Goal: Information Seeking & Learning: Learn about a topic

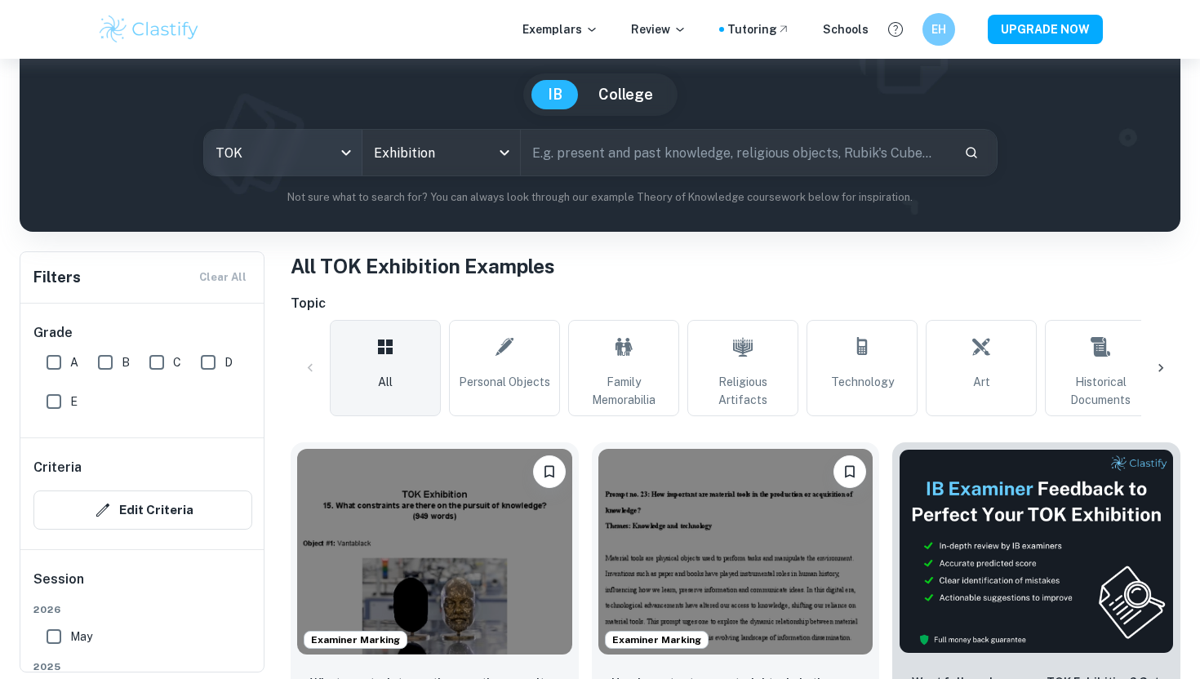
click at [289, 171] on body "We value your privacy We use cookies to enhance your browsing experience, serve…" at bounding box center [600, 262] width 1200 height 679
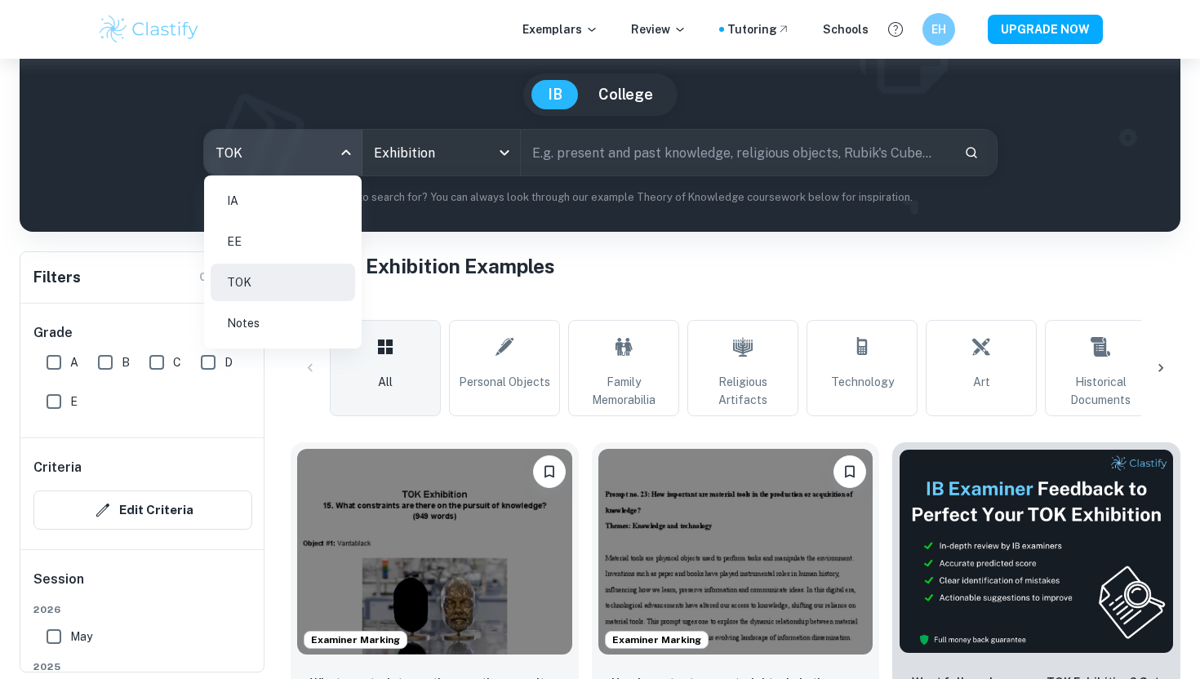
click at [292, 256] on li "EE" at bounding box center [283, 242] width 145 height 38
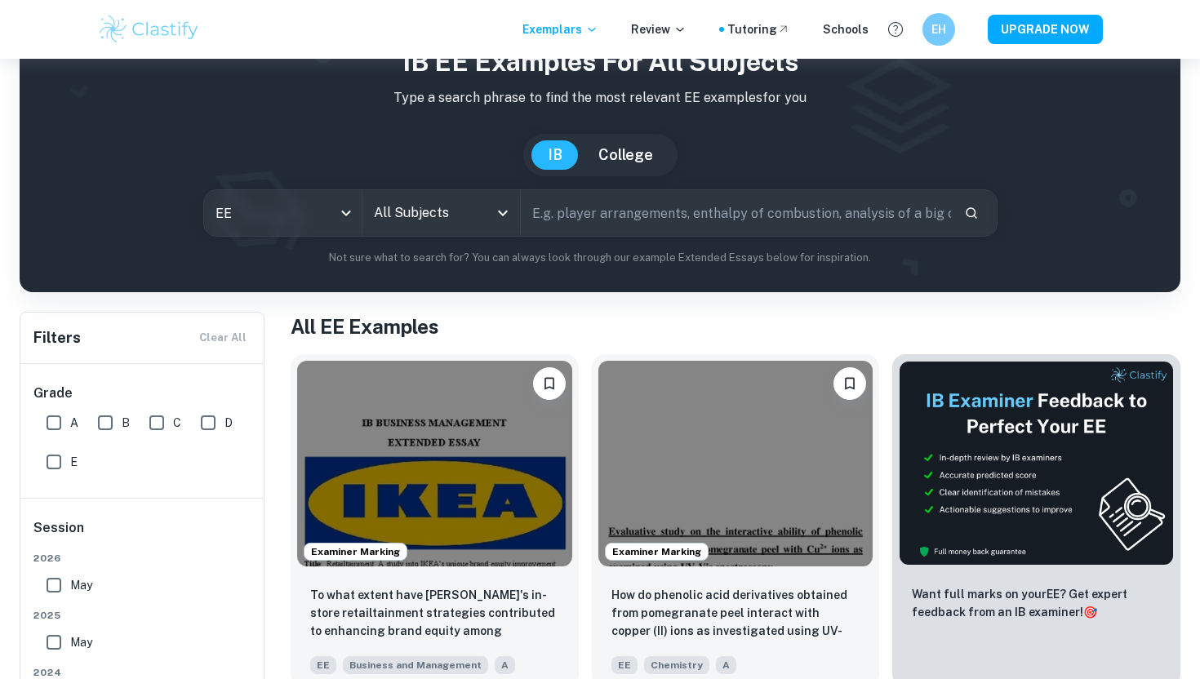
scroll to position [108, 0]
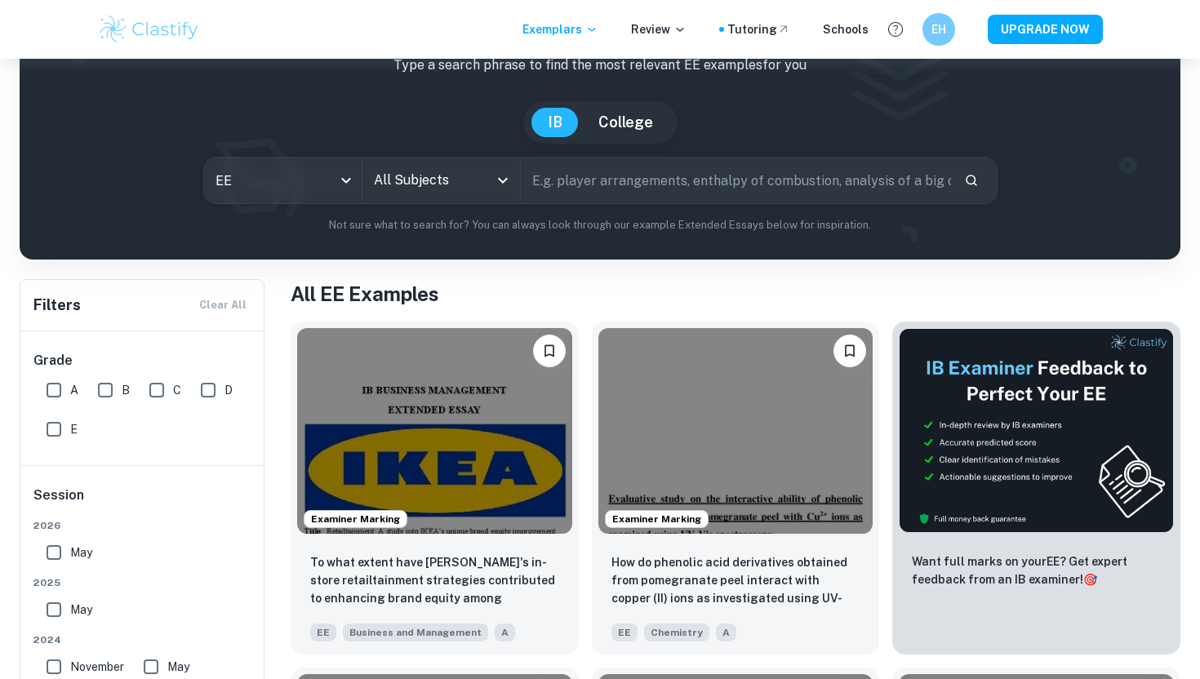
click at [57, 400] on input "A" at bounding box center [54, 390] width 33 height 33
checkbox input "true"
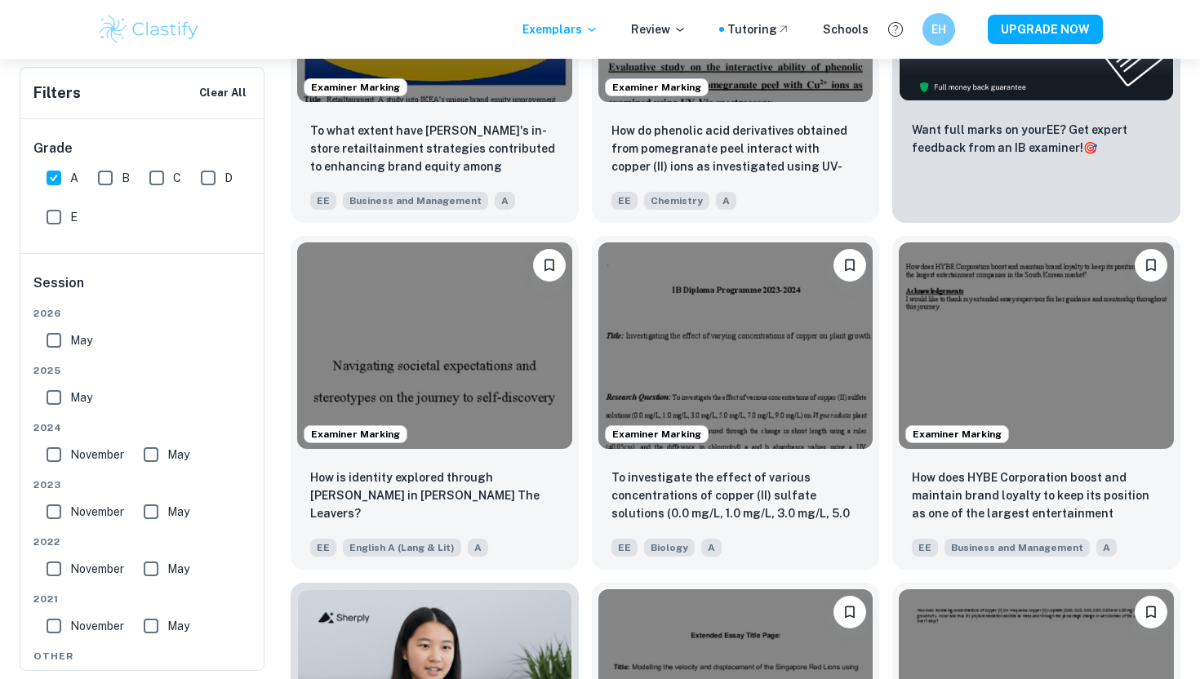
scroll to position [0, 0]
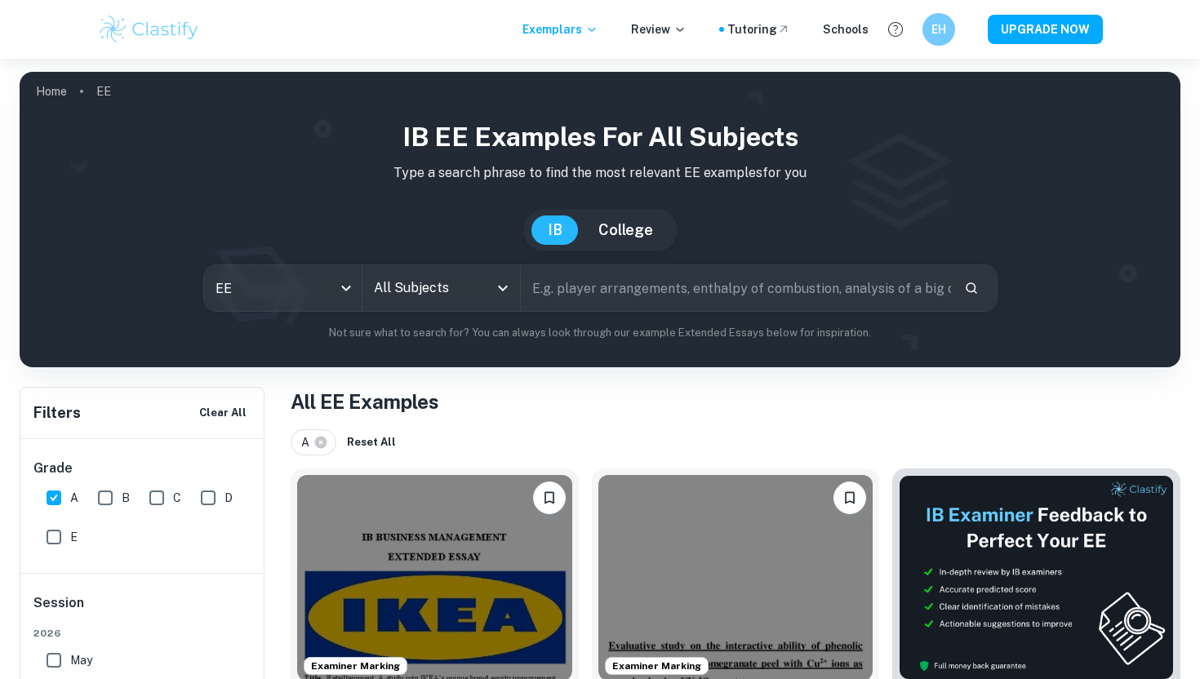
click at [478, 305] on div "All Subjects" at bounding box center [441, 288] width 158 height 46
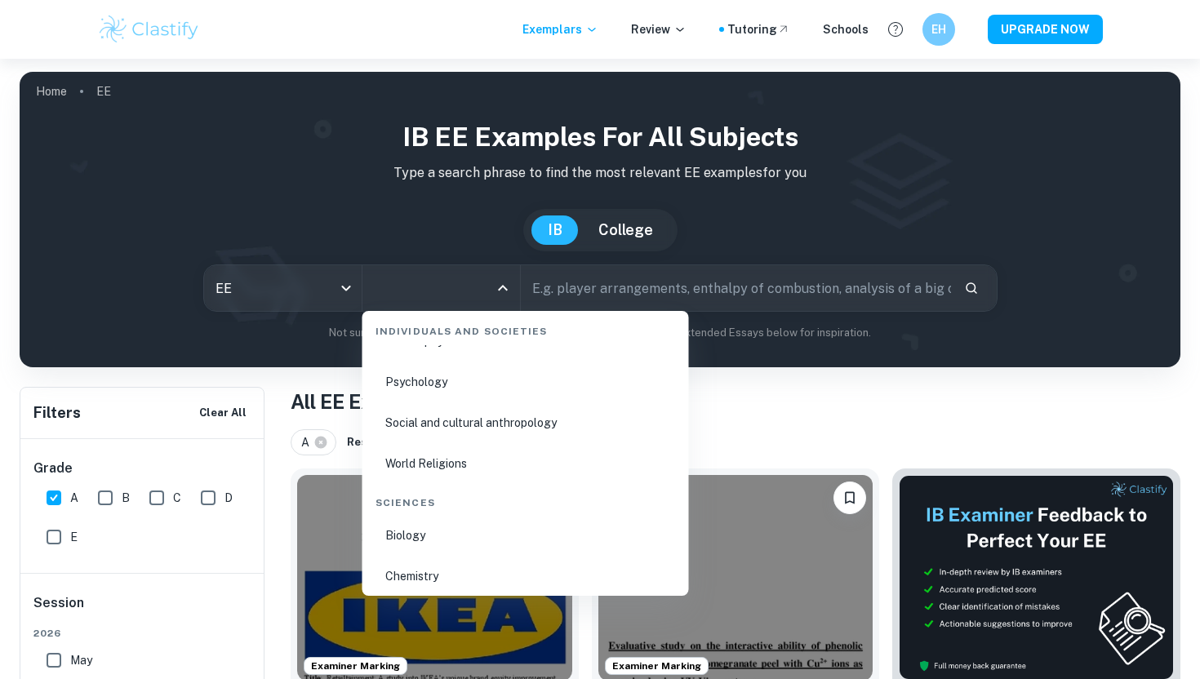
scroll to position [2247, 0]
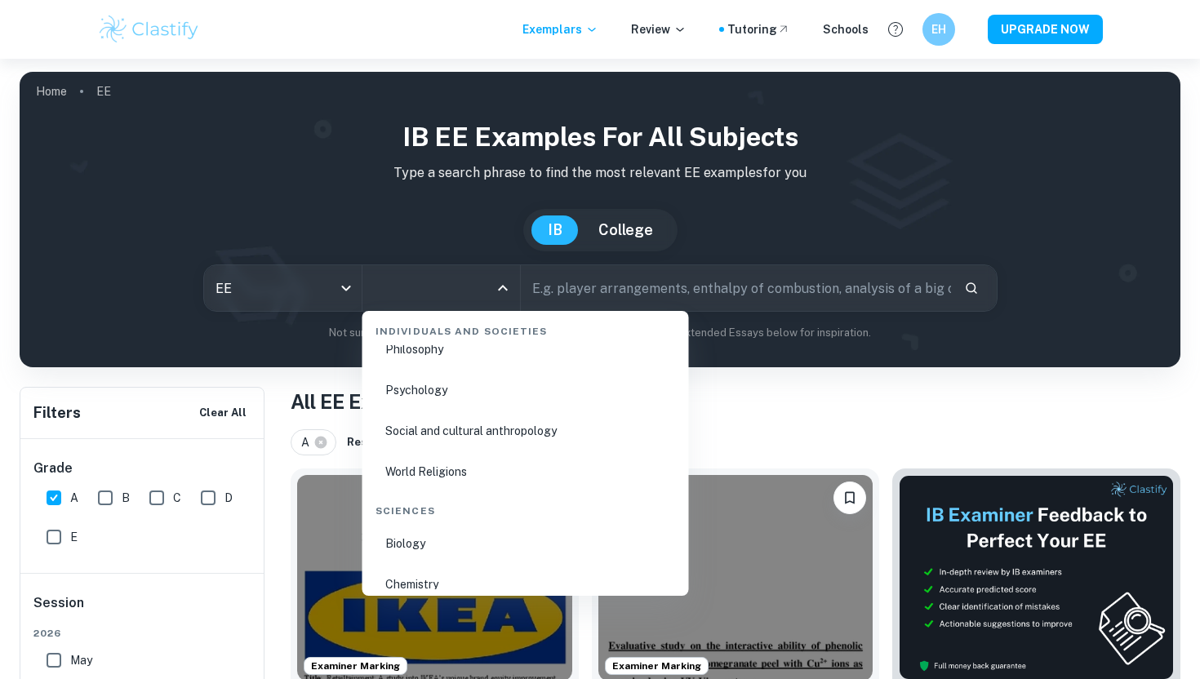
click at [489, 382] on li "Psychology" at bounding box center [526, 390] width 314 height 38
type input "Psychology"
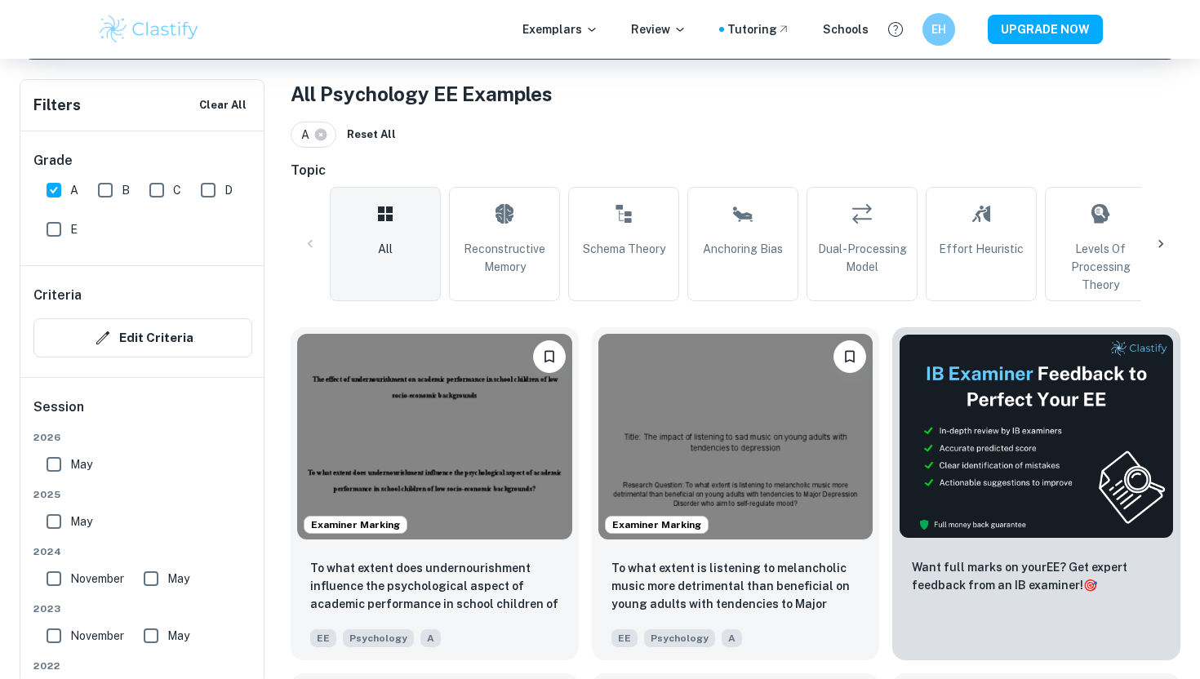
scroll to position [310, 0]
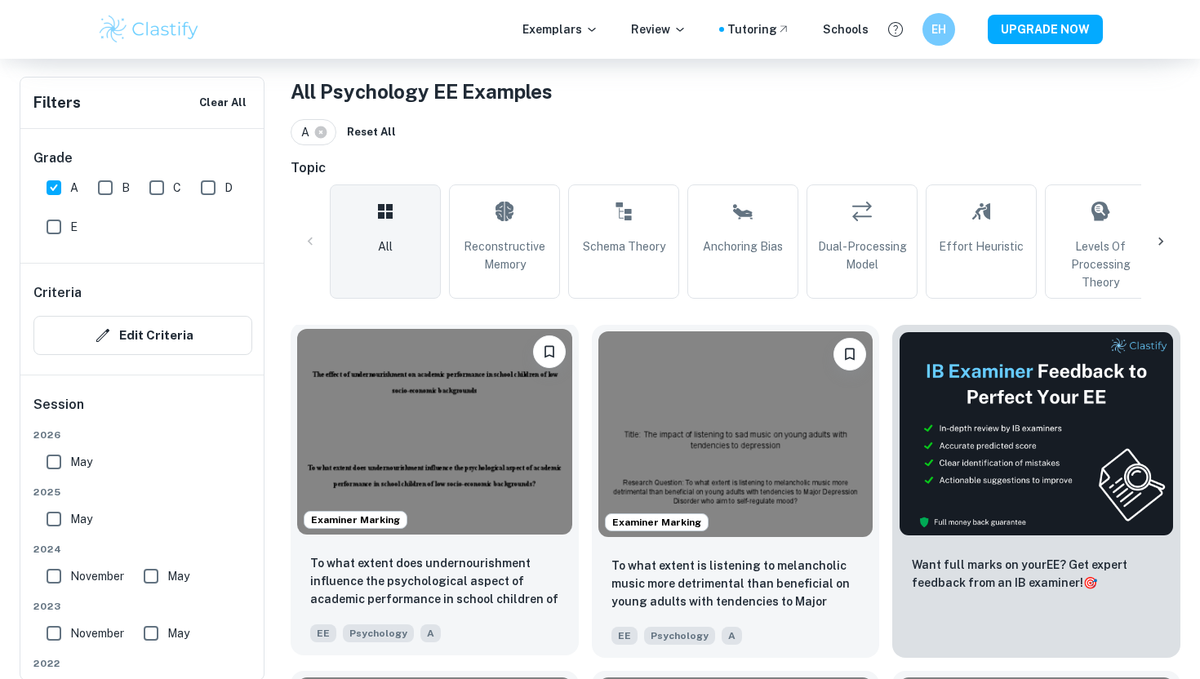
click at [544, 469] on img at bounding box center [434, 432] width 275 height 206
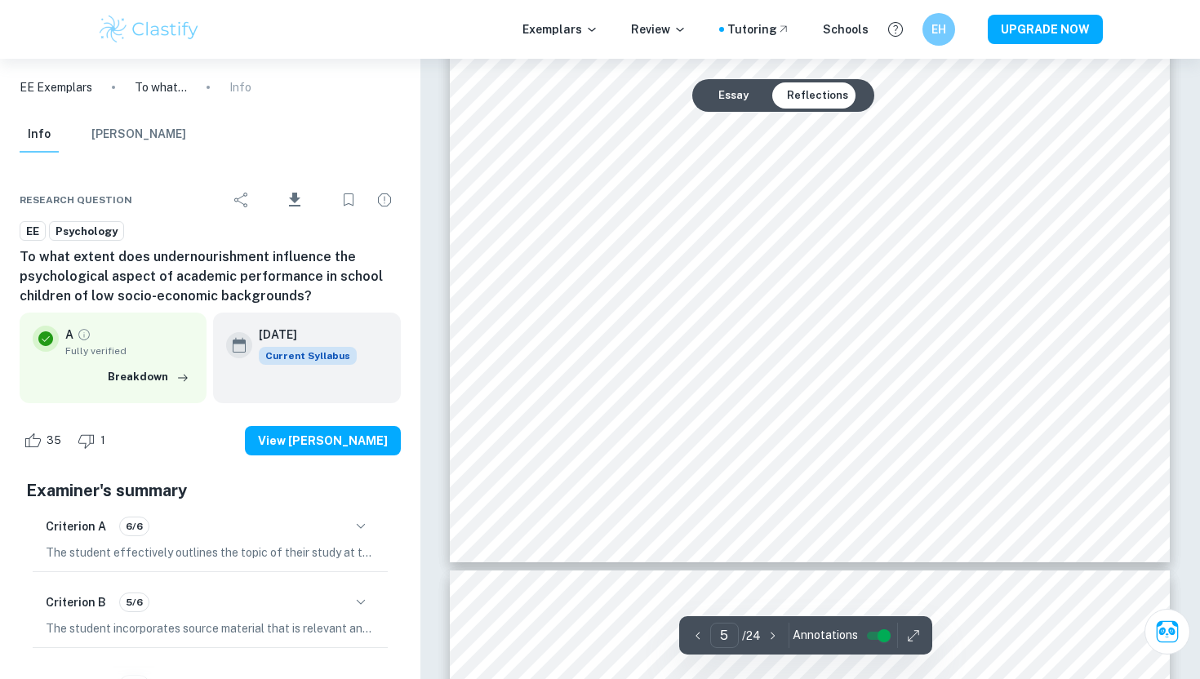
scroll to position [4788, 0]
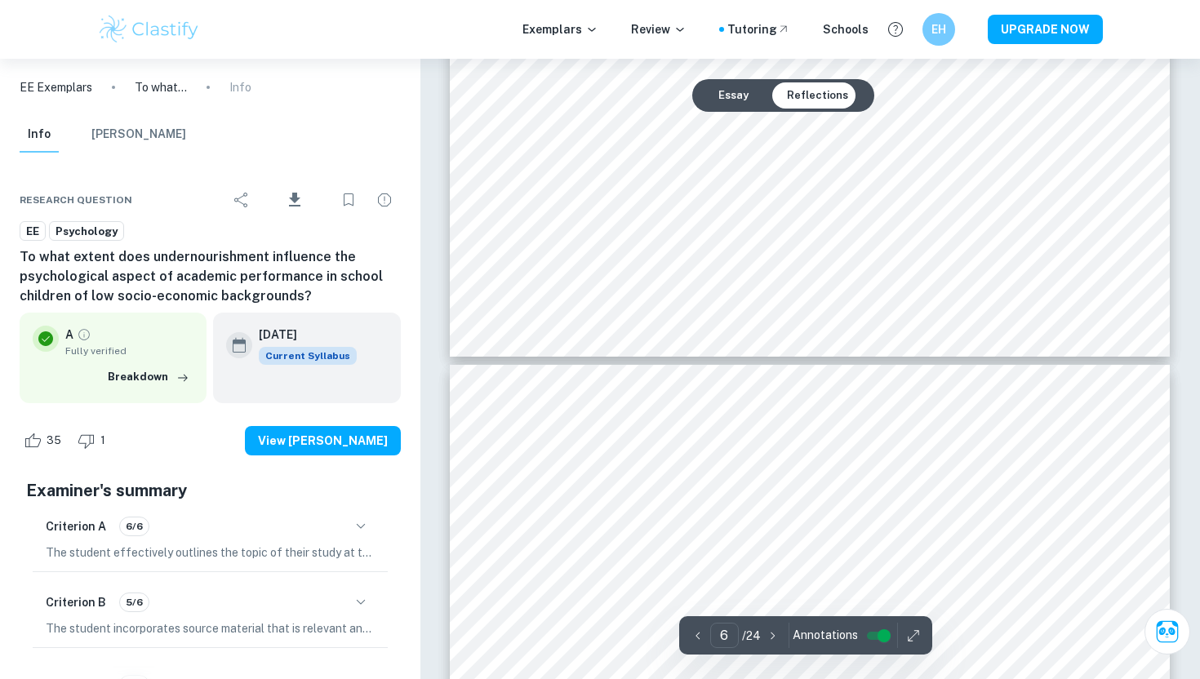
type input "7"
click at [768, 452] on div at bounding box center [809, 454] width 544 height 52
